Goal: Task Accomplishment & Management: Manage account settings

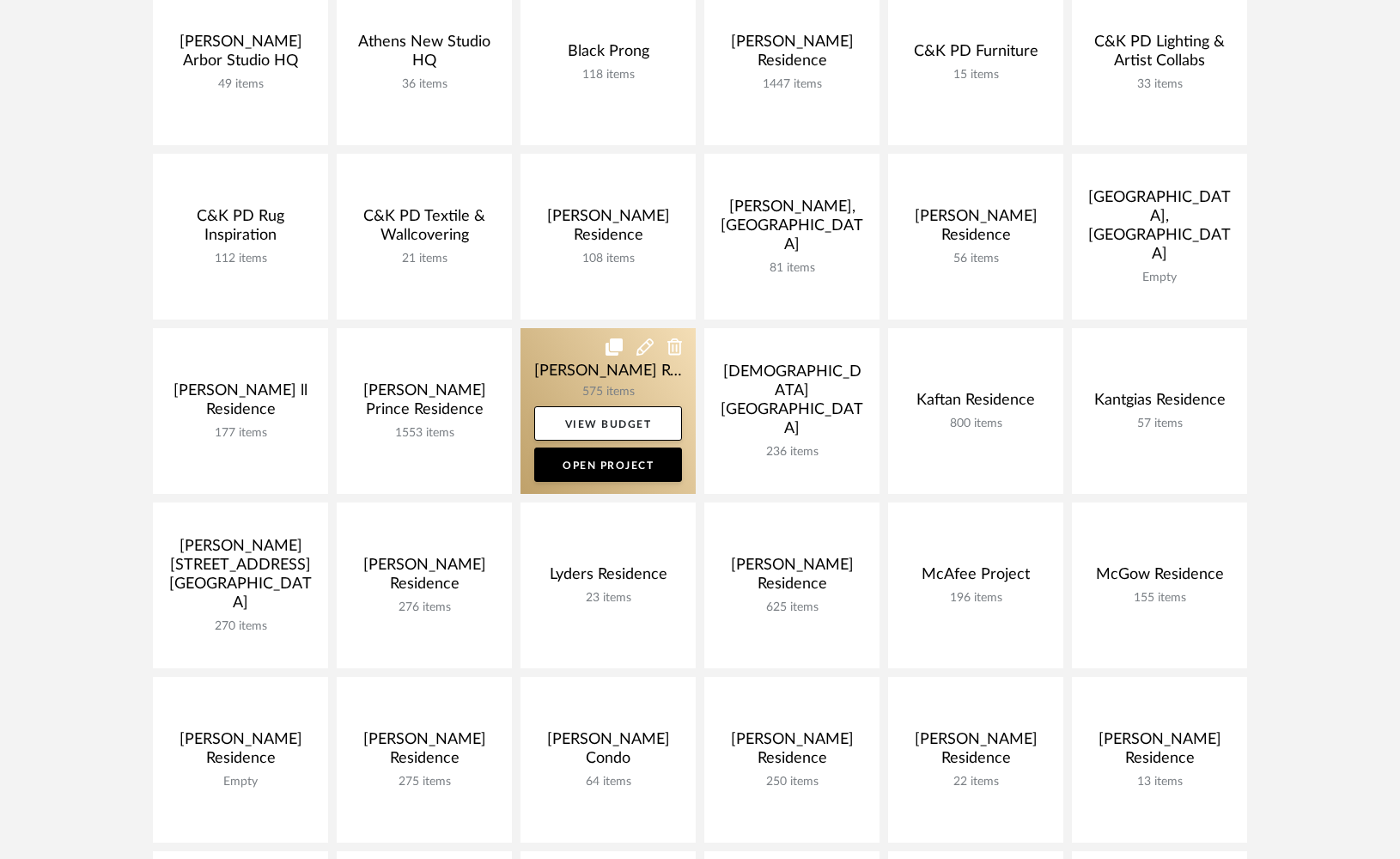
scroll to position [357, 0]
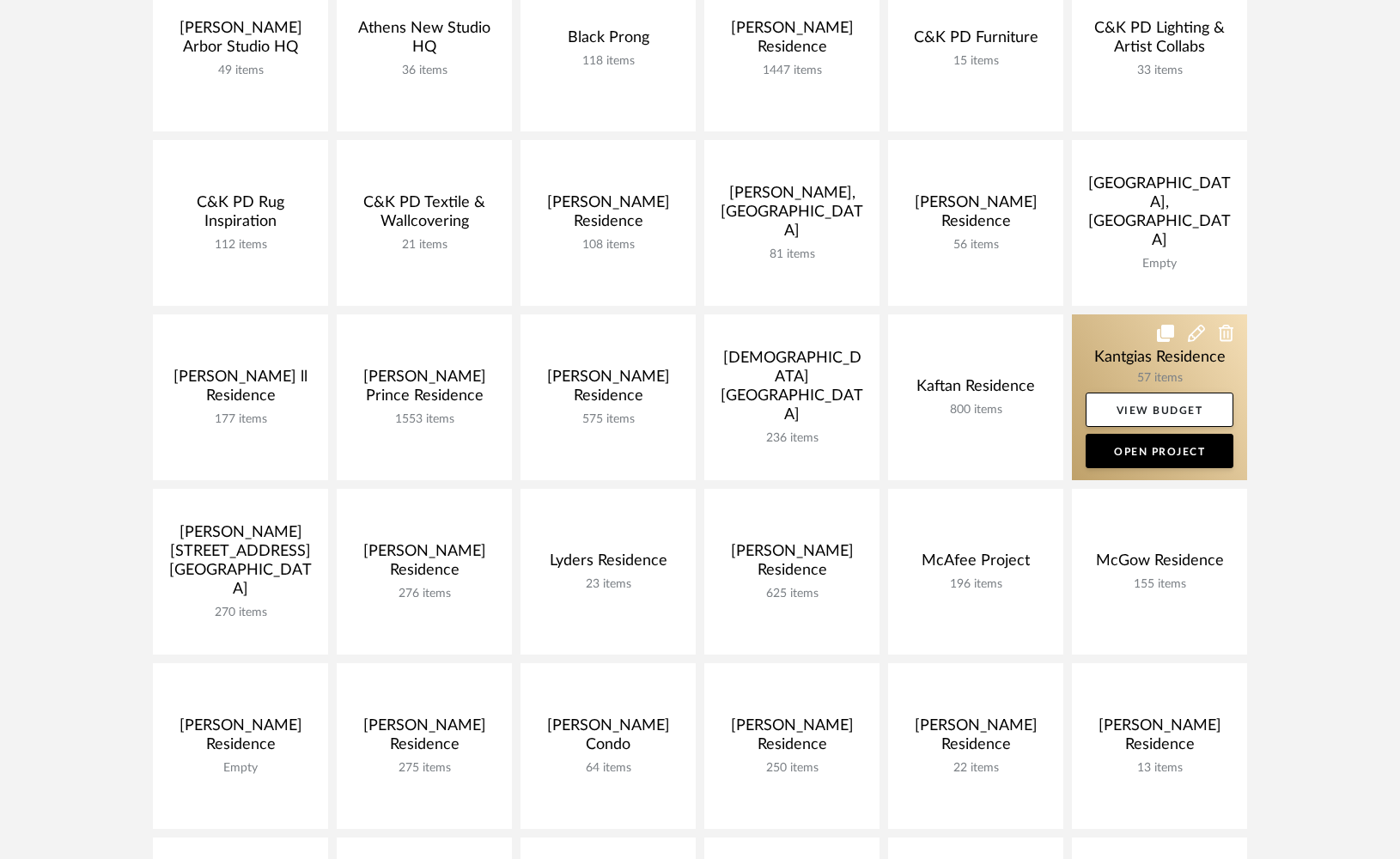
click at [1107, 366] on link at bounding box center [1159, 396] width 175 height 166
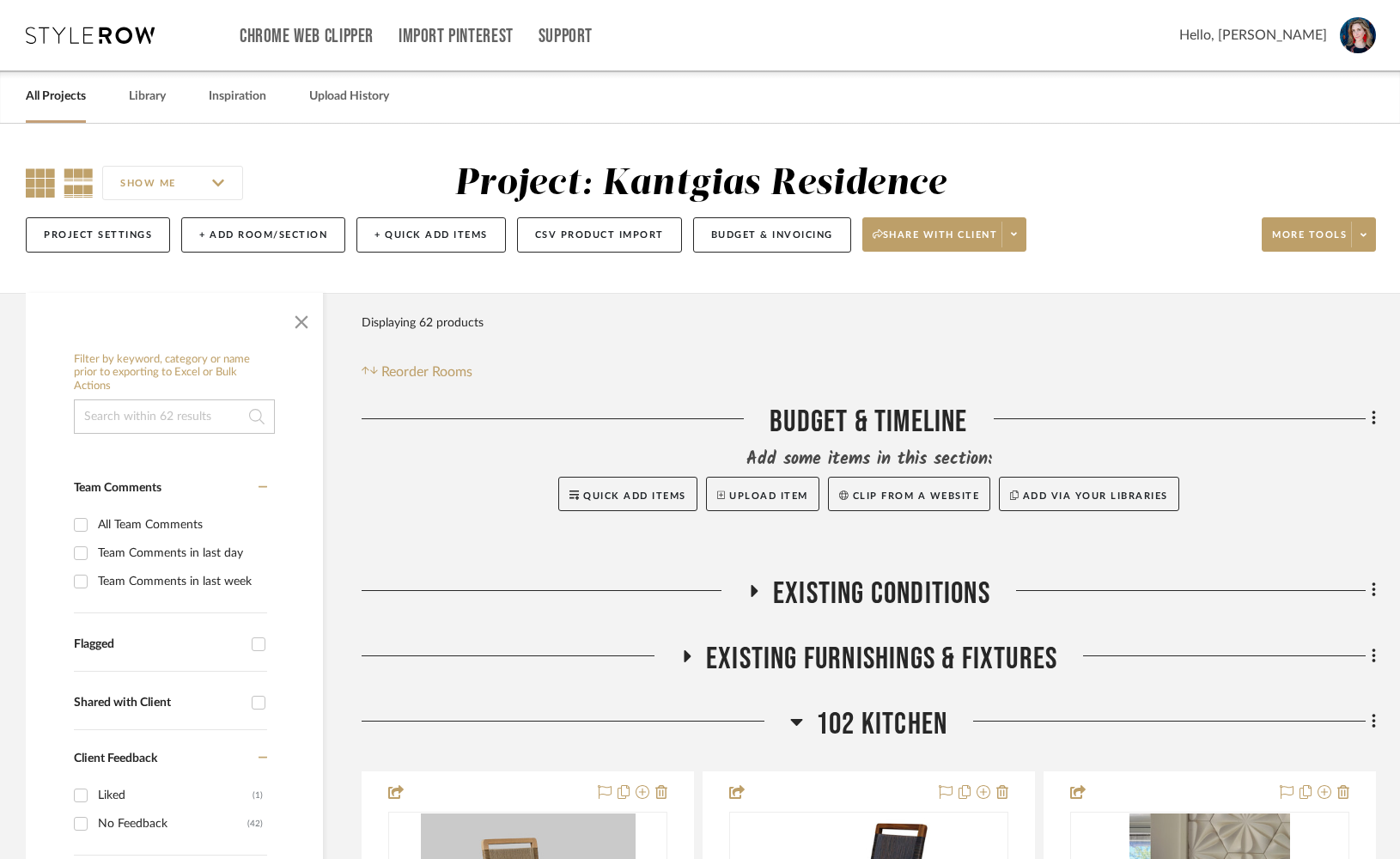
click at [45, 174] on icon at bounding box center [40, 183] width 29 height 29
click at [301, 321] on span "button" at bounding box center [301, 318] width 41 height 41
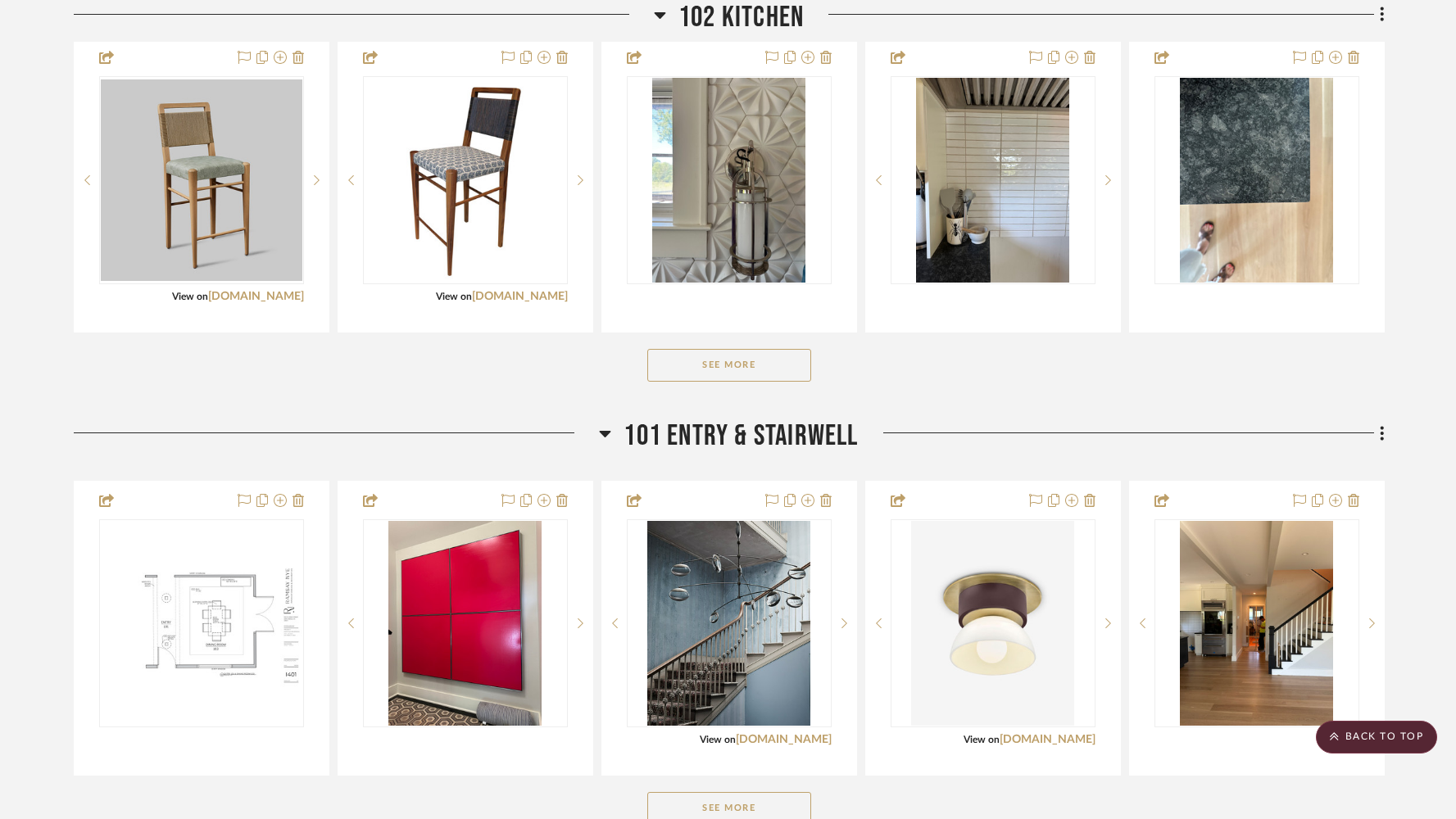
scroll to position [699, 0]
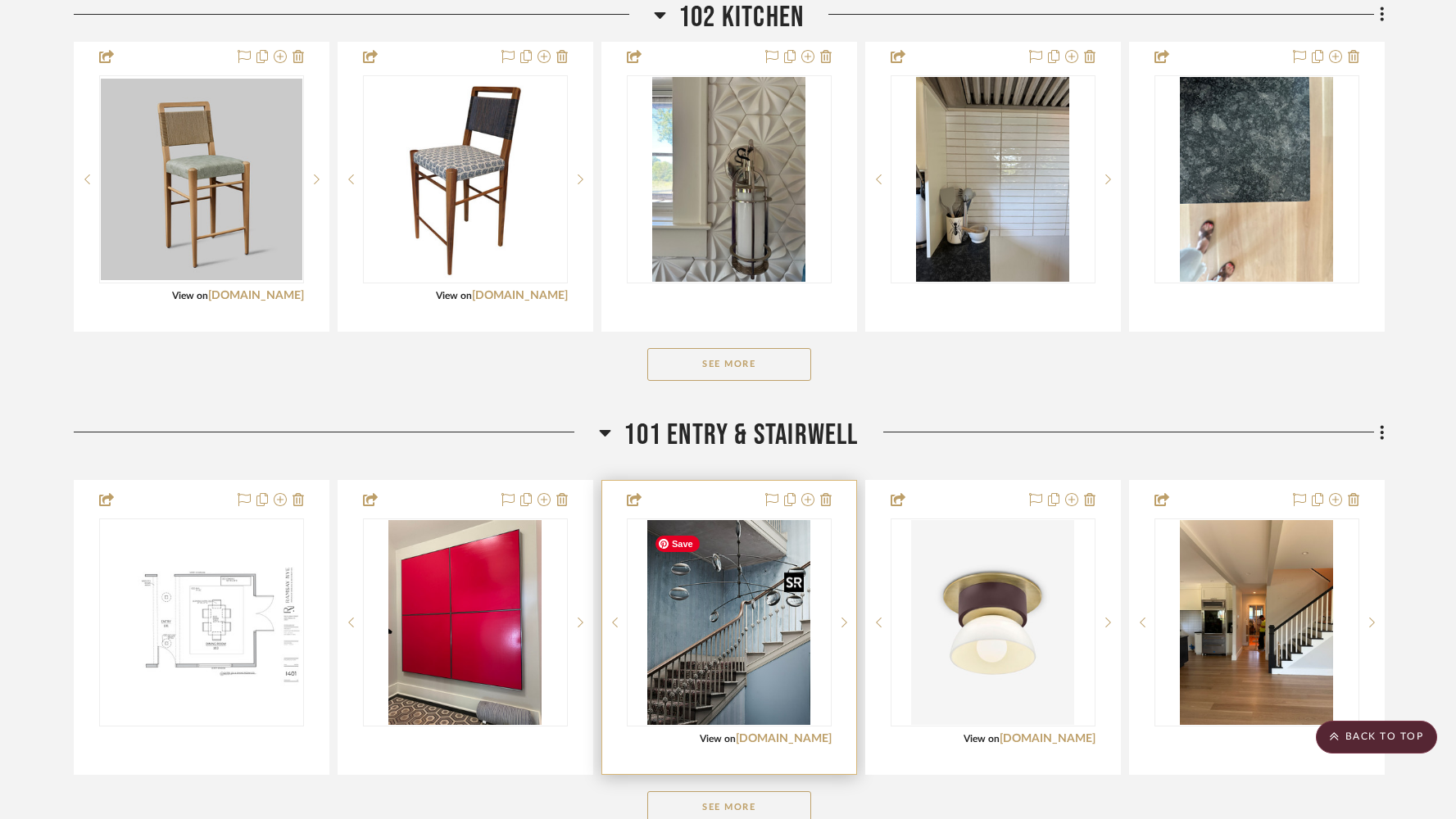
click at [726, 659] on img "0" at bounding box center [729, 623] width 164 height 205
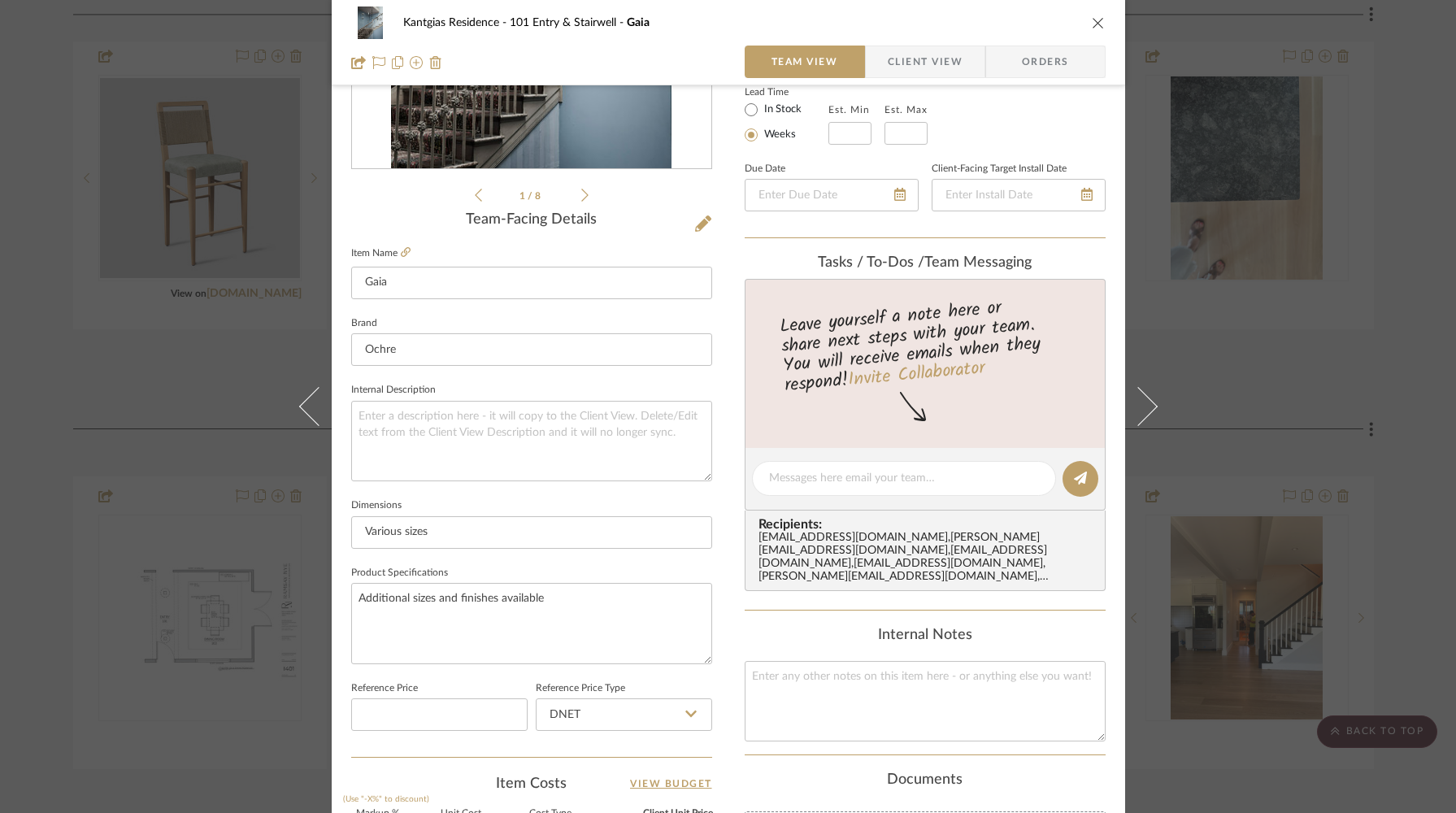
scroll to position [313, 0]
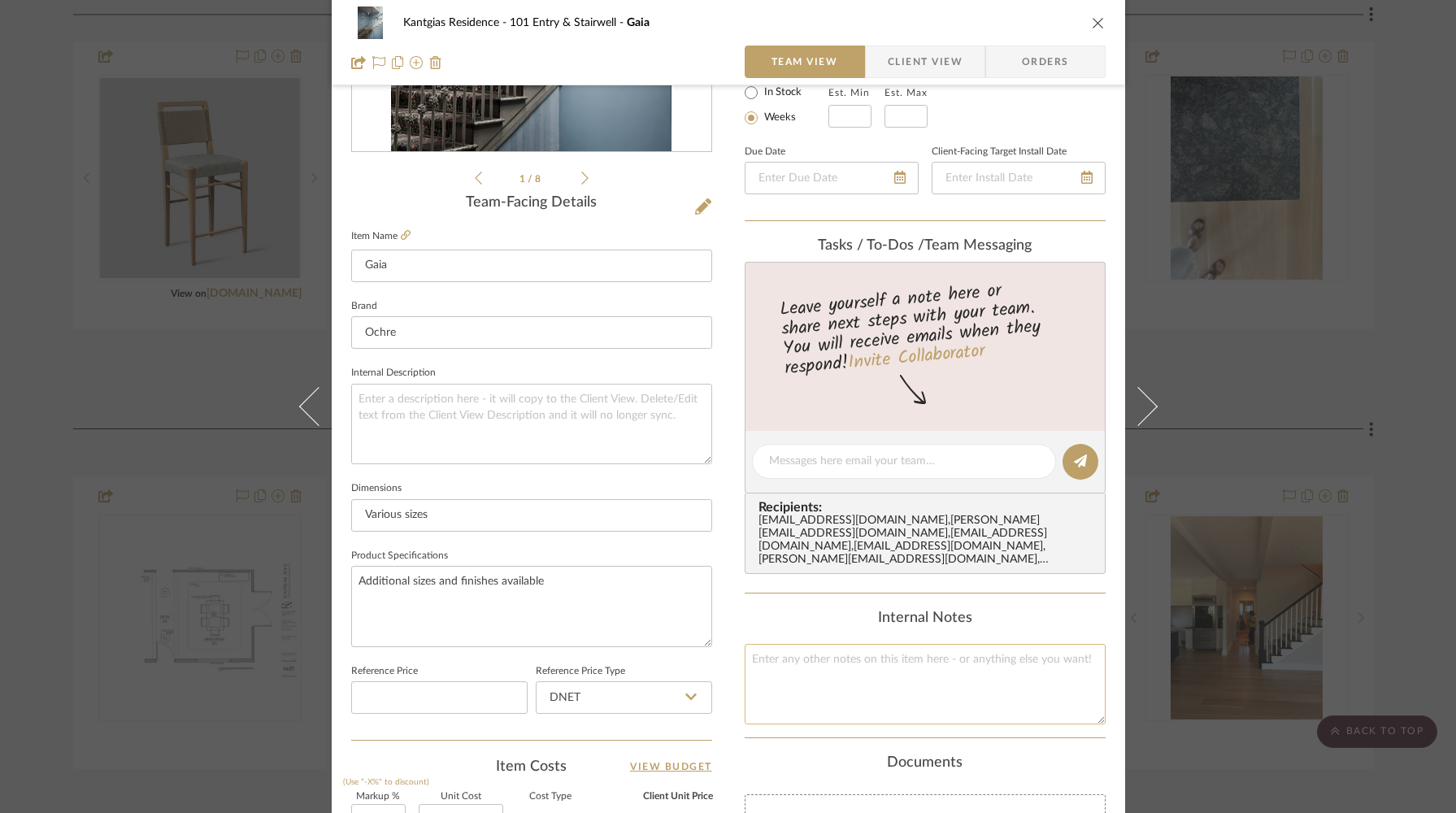
click at [776, 673] on textarea at bounding box center [925, 683] width 361 height 81
click at [747, 656] on textarea "Our showroom is [PERSON_NAME] in [GEOGRAPHIC_DATA] at the Merchandise Mart; [PE…" at bounding box center [925, 683] width 361 height 81
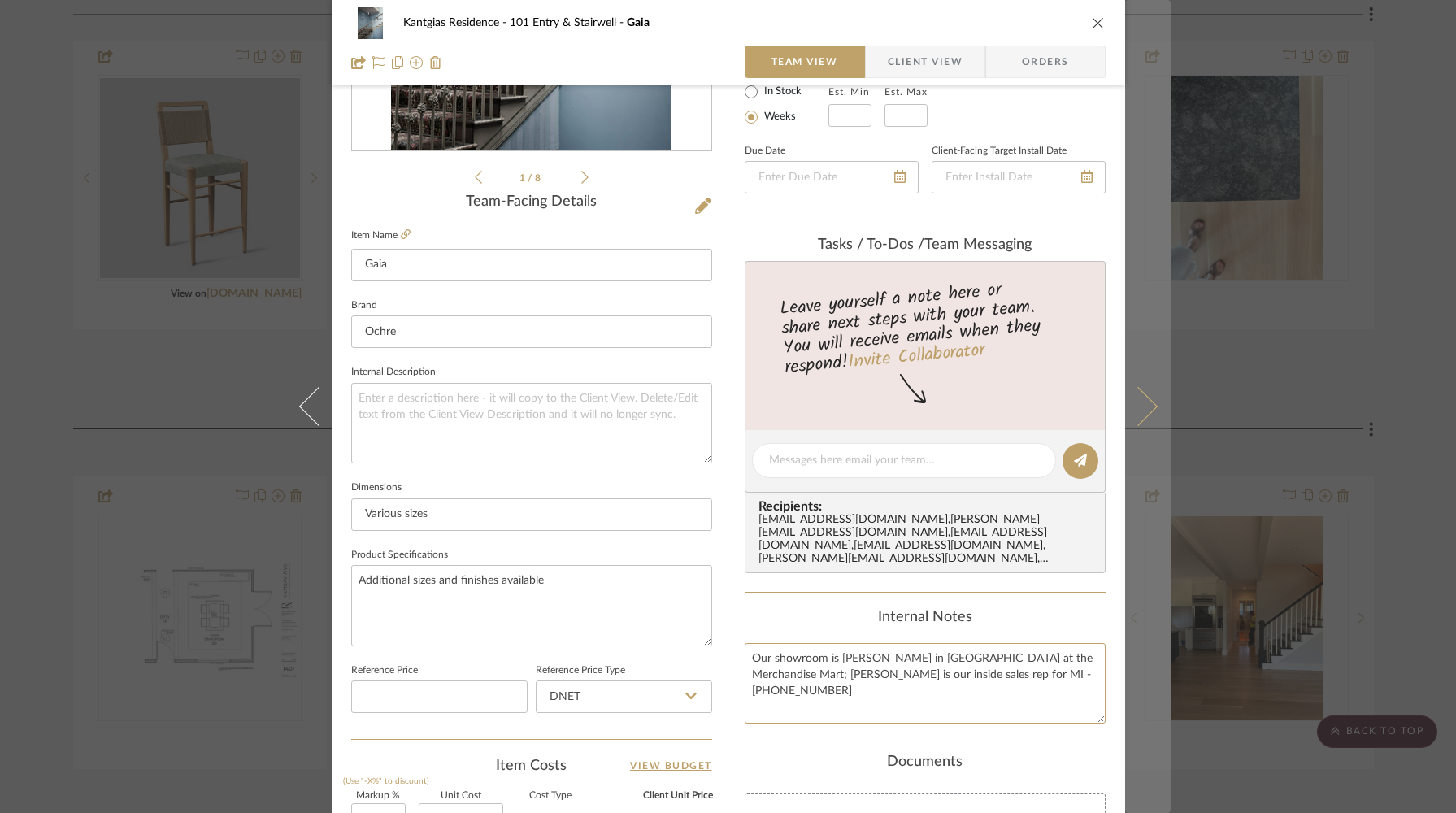
drag, startPoint x: 747, startPoint y: 658, endPoint x: 1126, endPoint y: 710, distance: 382.6
click at [1126, 710] on mat-dialog-content "Kantgias Residence 101 Entry & Stairwell Gaia Team View Client View Orders 1 / …" at bounding box center [728, 449] width 884 height 1502
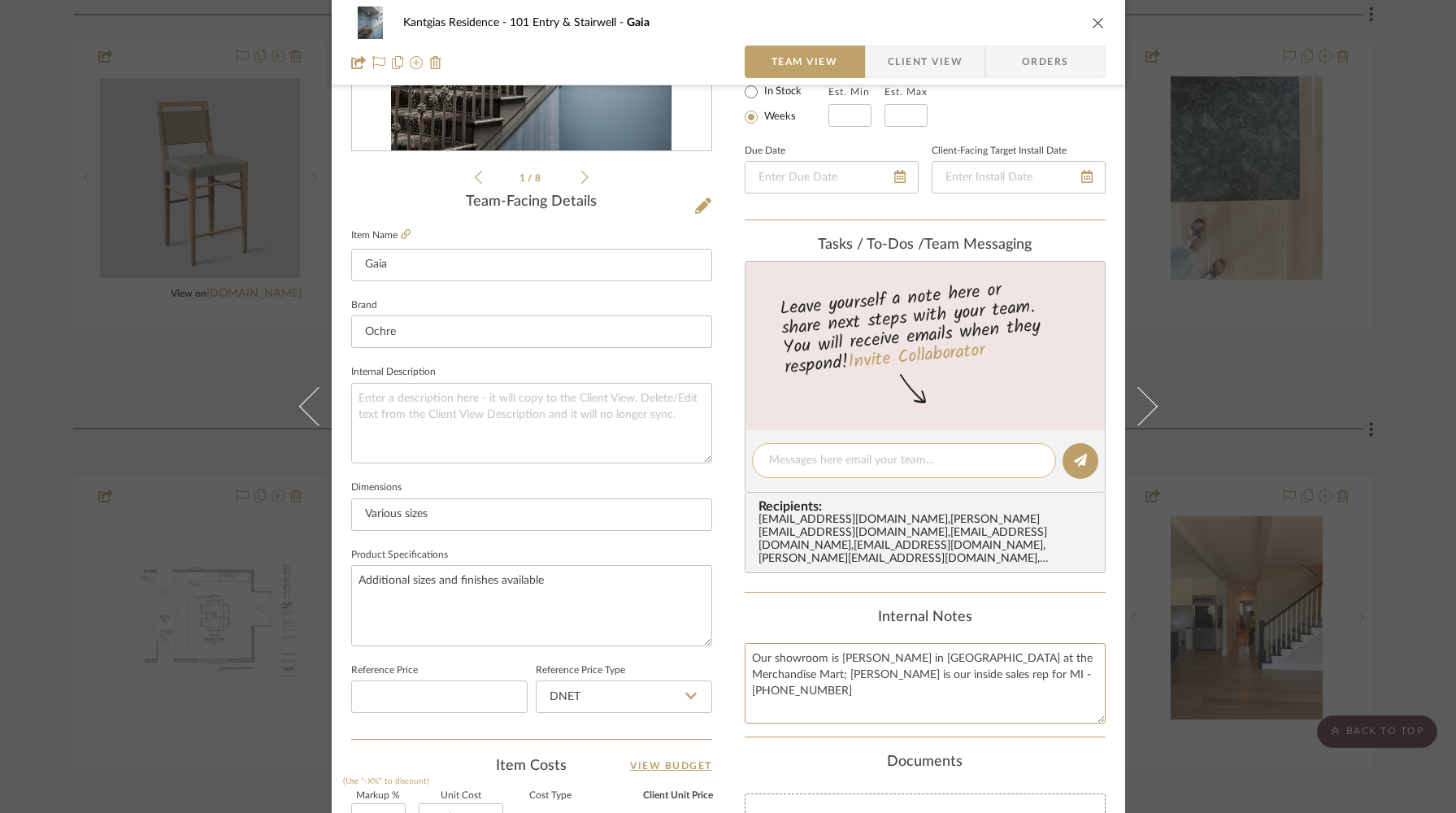
type textarea "Our showroom is [PERSON_NAME] in [GEOGRAPHIC_DATA] at the Merchandise Mart; [PE…"
click at [830, 462] on textarea at bounding box center [904, 460] width 270 height 17
paste textarea "Our showroom is [PERSON_NAME] in [GEOGRAPHIC_DATA] at the Merchandise Mart; [PE…"
type textarea "Our showroom is [PERSON_NAME] in [GEOGRAPHIC_DATA] at the Merchandise Mart; [PE…"
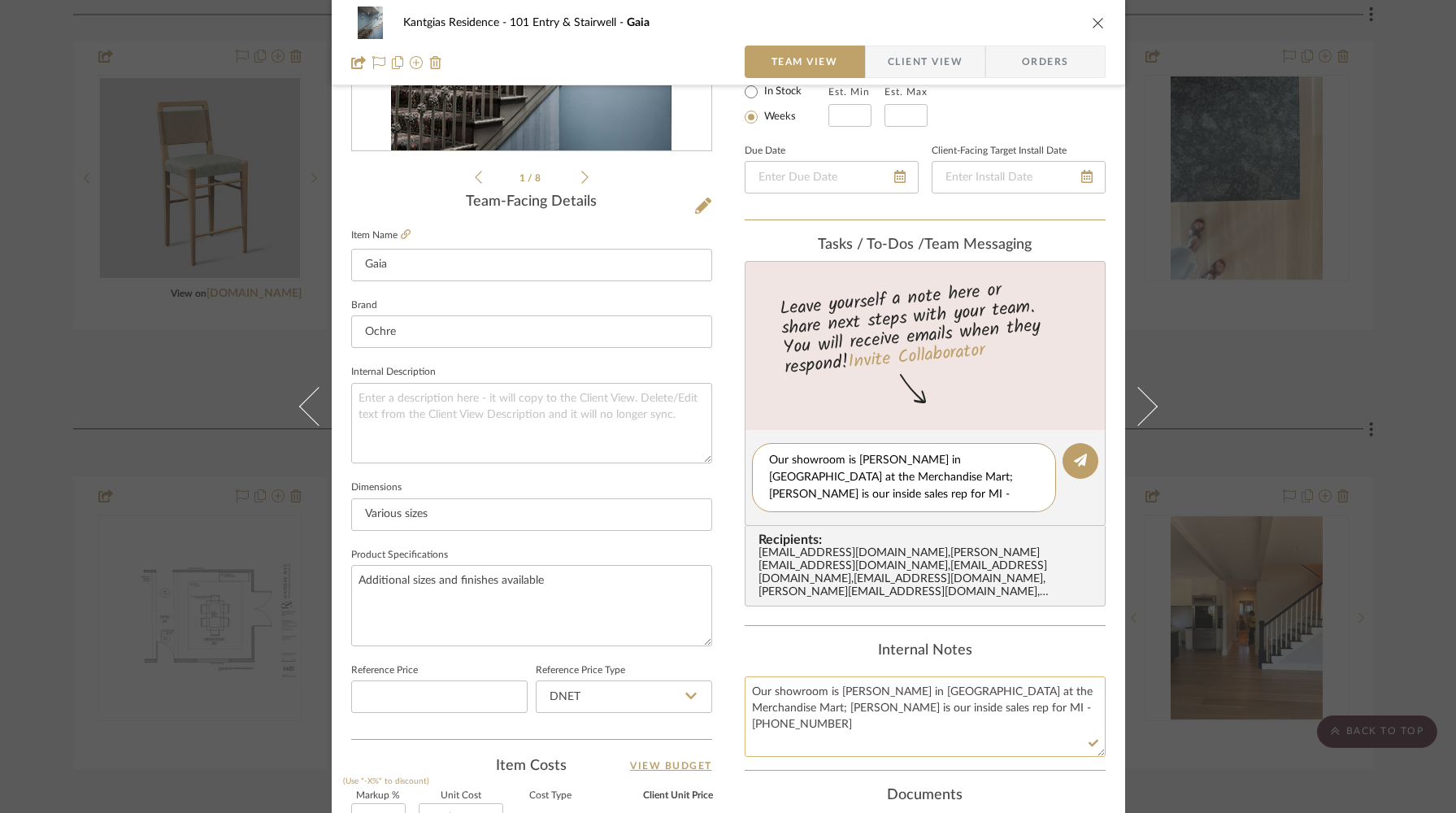
type textarea "Our showroom is [PERSON_NAME] in [GEOGRAPHIC_DATA] at the Merchandise Mart; [PE…"
click at [746, 690] on textarea "Our showroom is [PERSON_NAME] in [GEOGRAPHIC_DATA] at the Merchandise Mart; [PE…" at bounding box center [925, 716] width 361 height 81
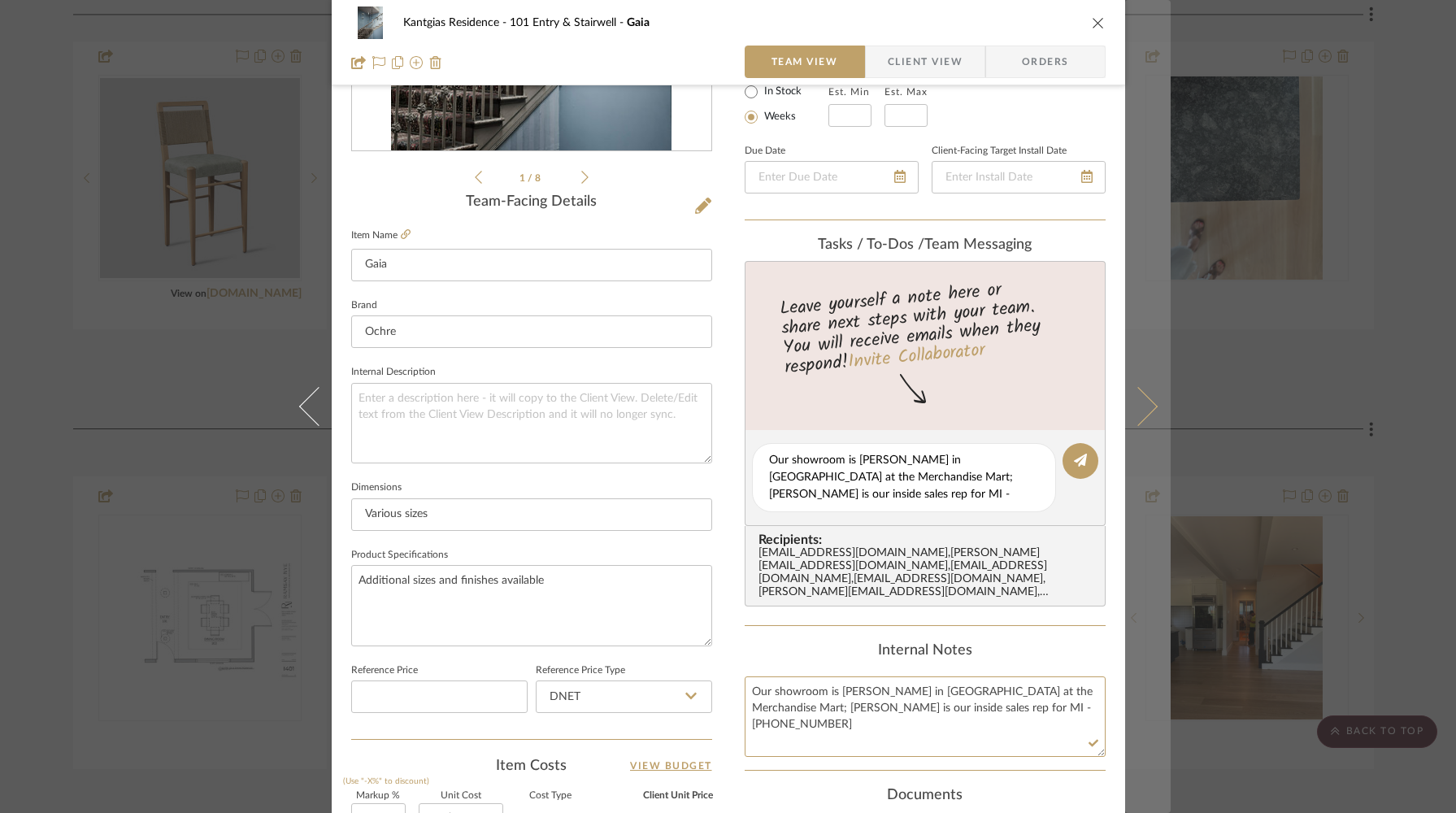
drag, startPoint x: 746, startPoint y: 690, endPoint x: 1146, endPoint y: 707, distance: 400.4
click at [1145, 711] on mat-dialog-content "Kantgias Residence 101 Entry & Stairwell Gaia Team View Client View Orders 1 / …" at bounding box center [728, 449] width 884 height 1502
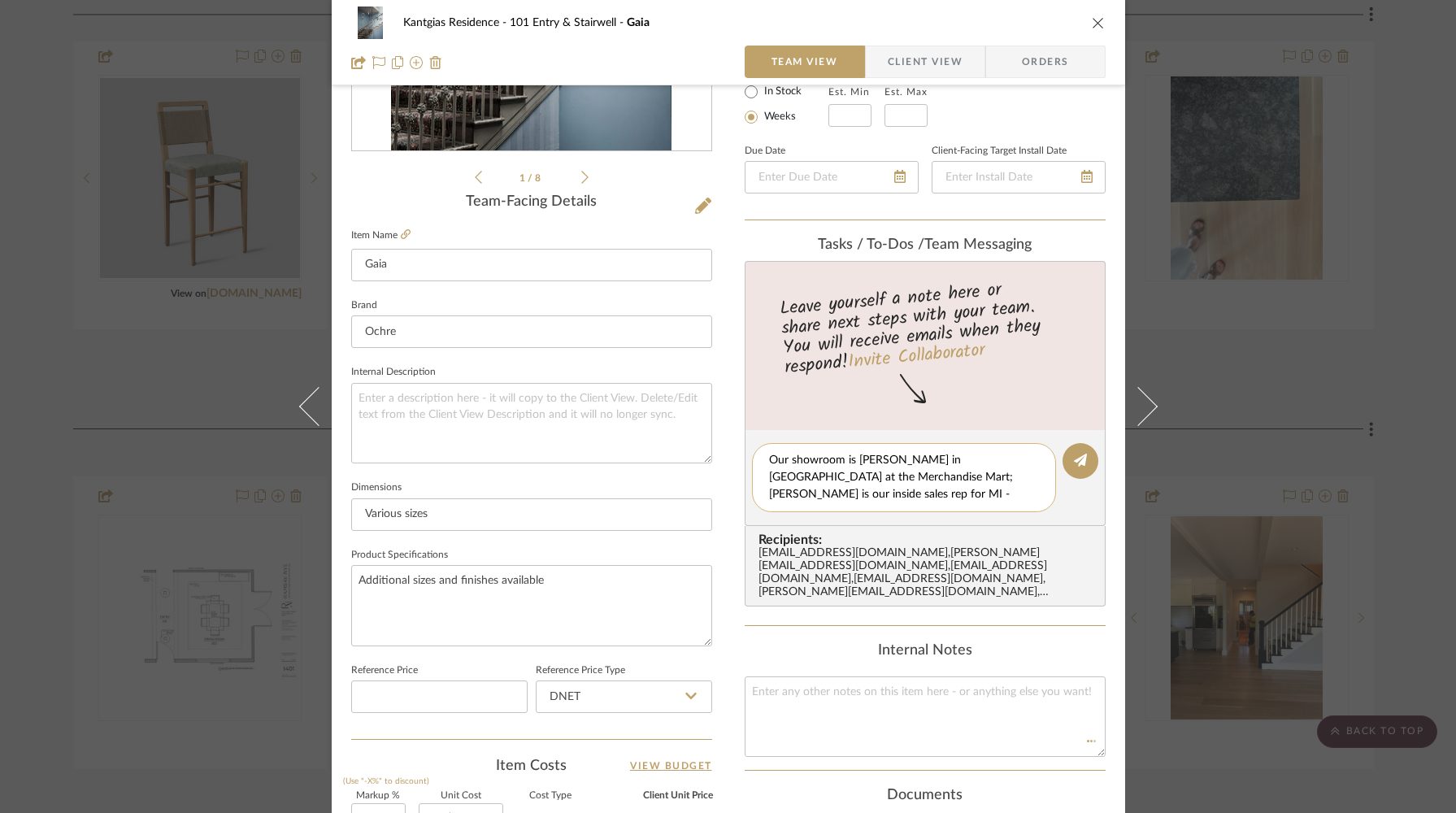
click at [914, 499] on textarea "Our showroom is [PERSON_NAME] in [GEOGRAPHIC_DATA] at the Merchandise Mart; [PE…" at bounding box center [904, 478] width 270 height 52
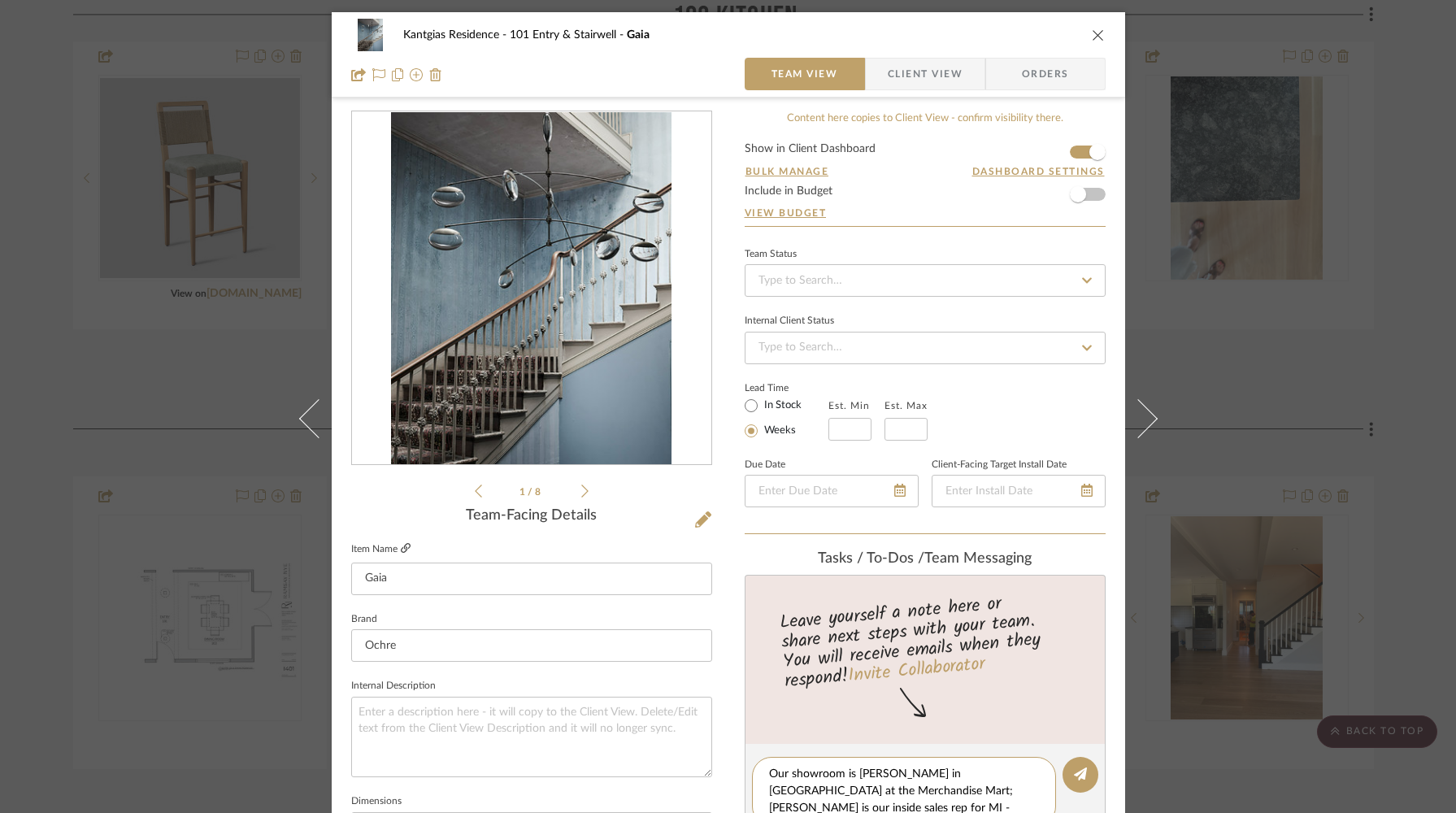
click at [400, 548] on icon at bounding box center [405, 547] width 10 height 10
